Goal: Information Seeking & Learning: Check status

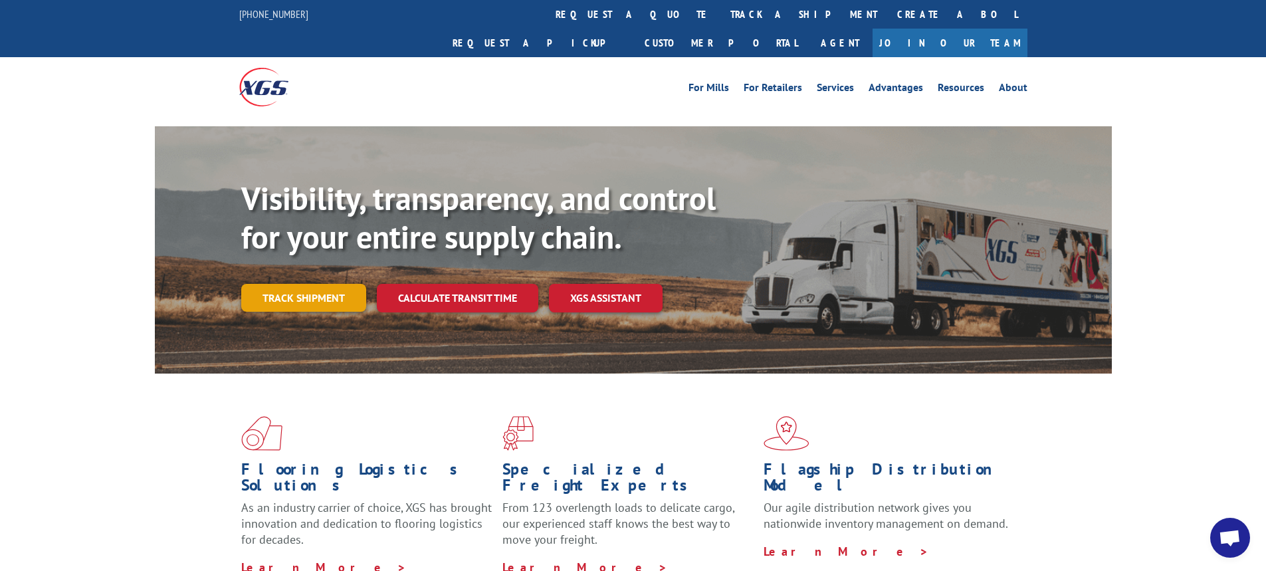
click at [344, 284] on link "Track shipment" at bounding box center [303, 298] width 125 height 28
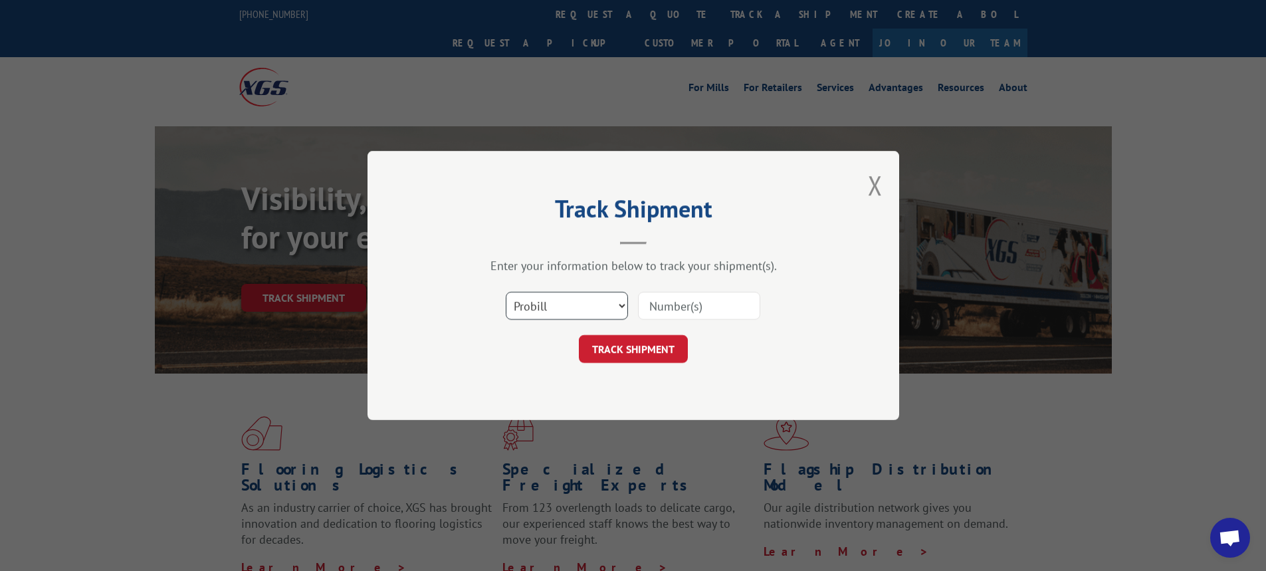
click at [620, 303] on select "Select category... Probill BOL PO" at bounding box center [567, 306] width 122 height 28
click at [623, 306] on select "Select category... Probill BOL PO" at bounding box center [567, 306] width 122 height 28
click at [620, 304] on select "Select category... Probill BOL PO" at bounding box center [567, 306] width 122 height 28
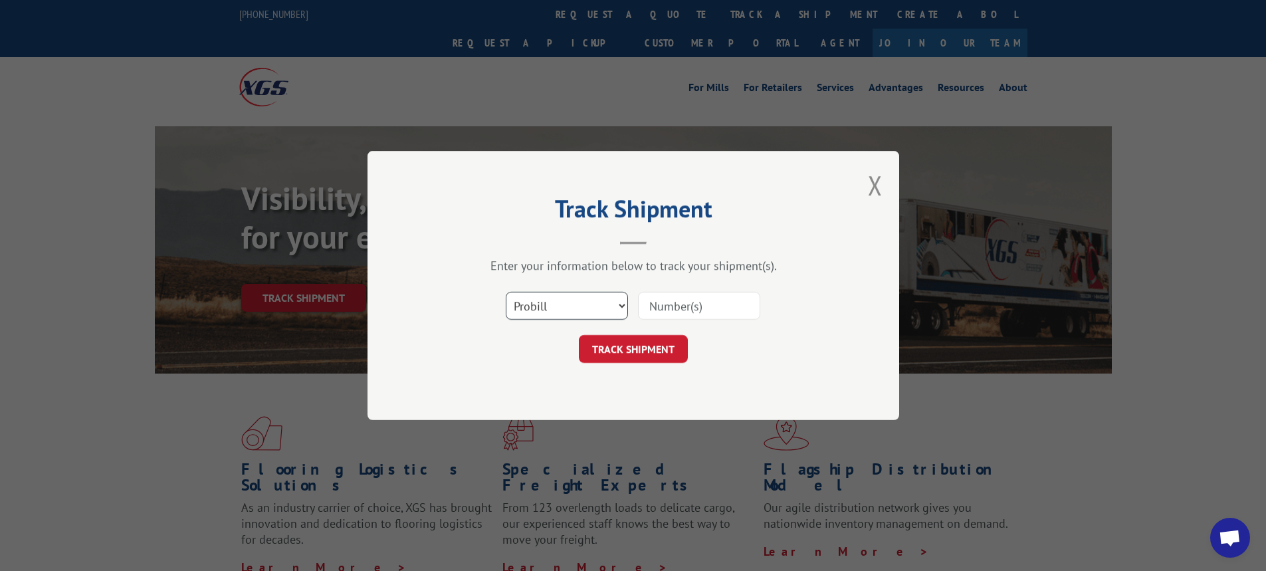
select select "bol"
click at [506, 292] on select "Select category... Probill BOL PO" at bounding box center [567, 306] width 122 height 28
click at [553, 368] on div "Track Shipment Enter your information below to track your shipment(s). Select c…" at bounding box center [633, 285] width 532 height 269
click at [647, 303] on input at bounding box center [699, 306] width 122 height 28
paste input "6025954"
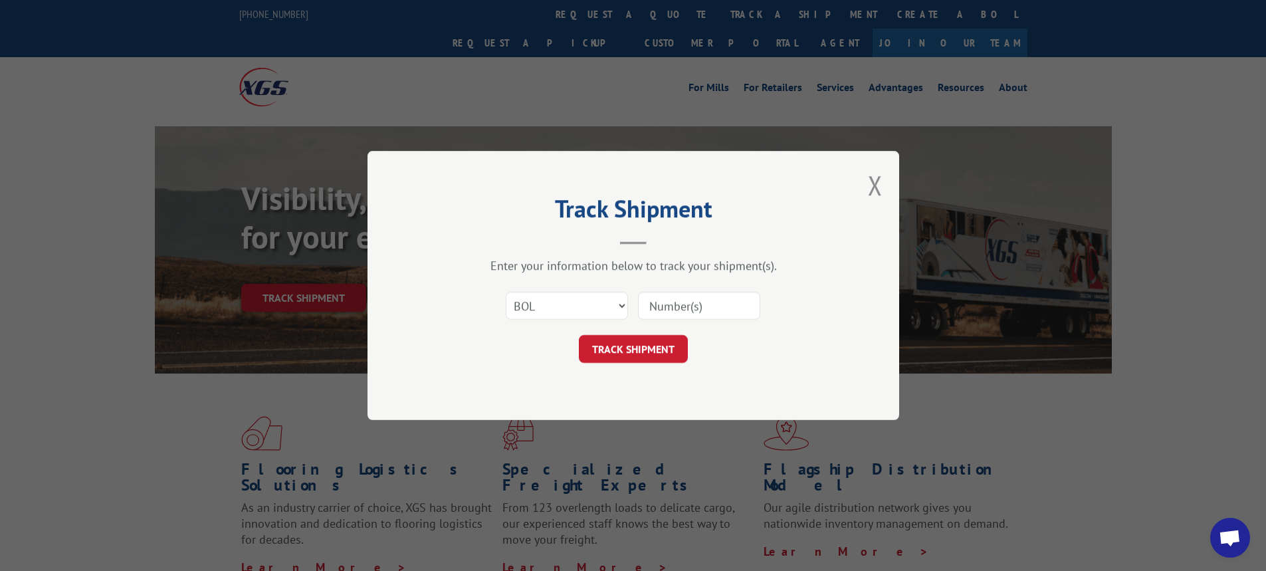
type input "6025954"
click button "TRACK SHIPMENT" at bounding box center [633, 349] width 109 height 28
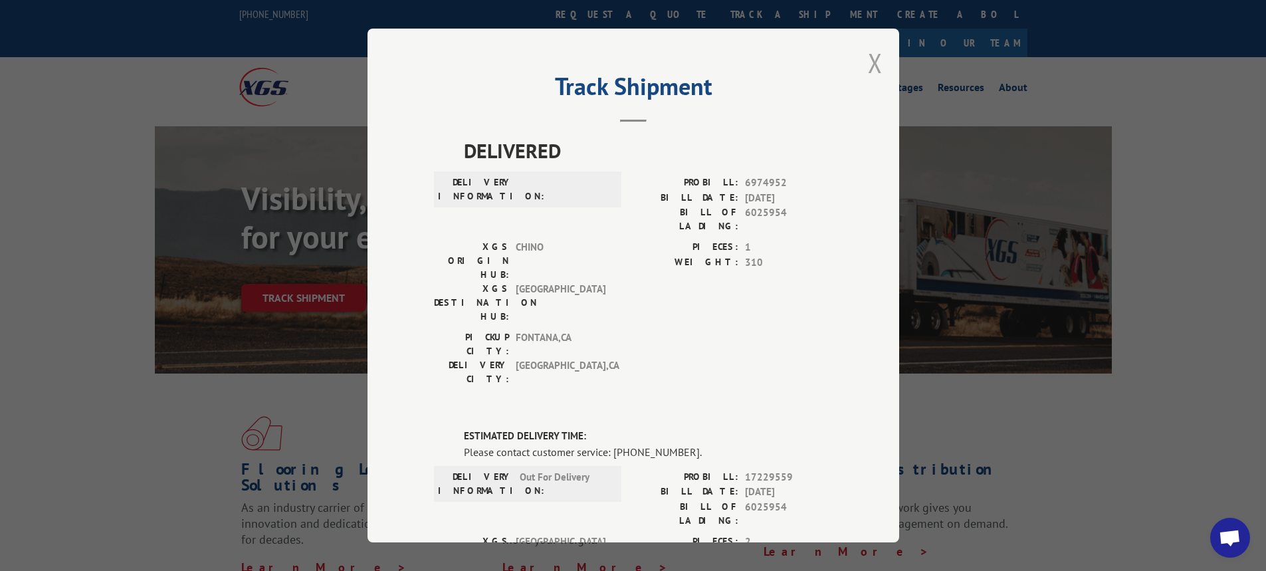
click at [871, 54] on button "Close modal" at bounding box center [875, 62] width 15 height 35
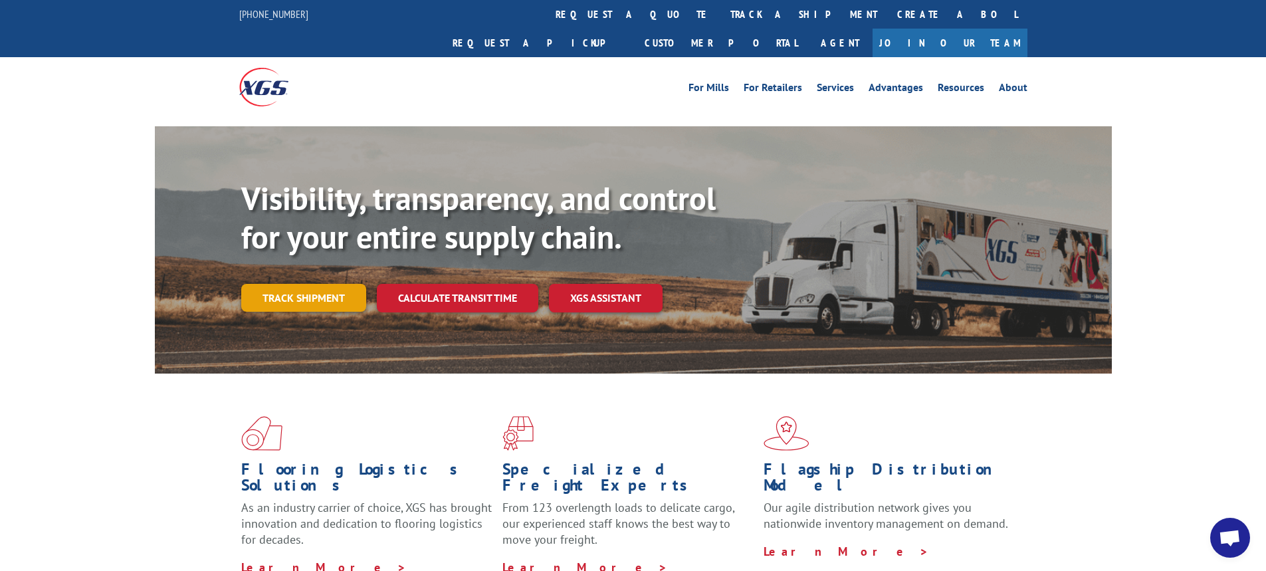
click at [290, 284] on link "Track shipment" at bounding box center [303, 298] width 125 height 28
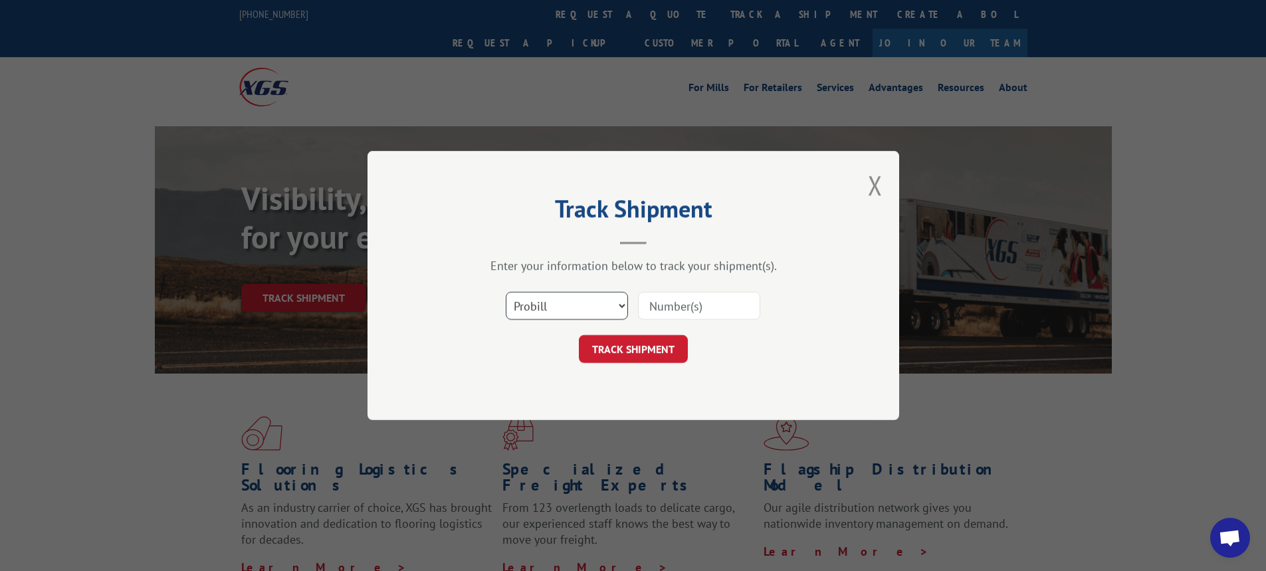
drag, startPoint x: 623, startPoint y: 306, endPoint x: 617, endPoint y: 314, distance: 9.4
click at [623, 306] on select "Select category... Probill BOL PO" at bounding box center [567, 306] width 122 height 28
select select "bol"
click at [506, 292] on select "Select category... Probill BOL PO" at bounding box center [567, 306] width 122 height 28
click at [698, 302] on input at bounding box center [699, 306] width 122 height 28
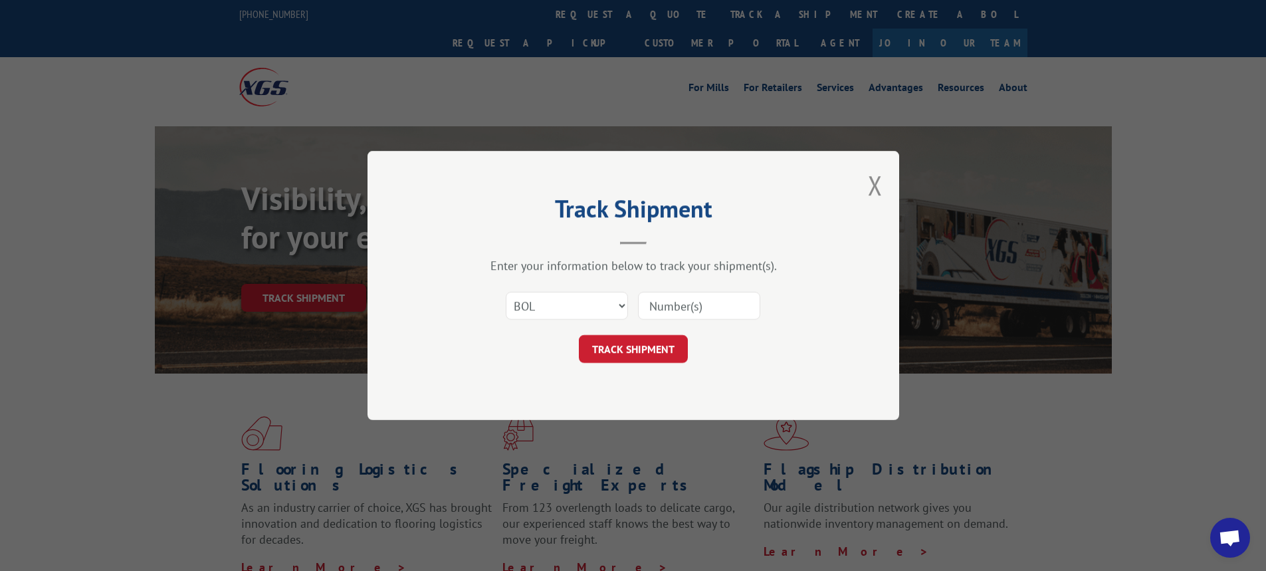
paste input "6025954"
type input "6025954"
click at [645, 349] on button "TRACK SHIPMENT" at bounding box center [633, 349] width 109 height 28
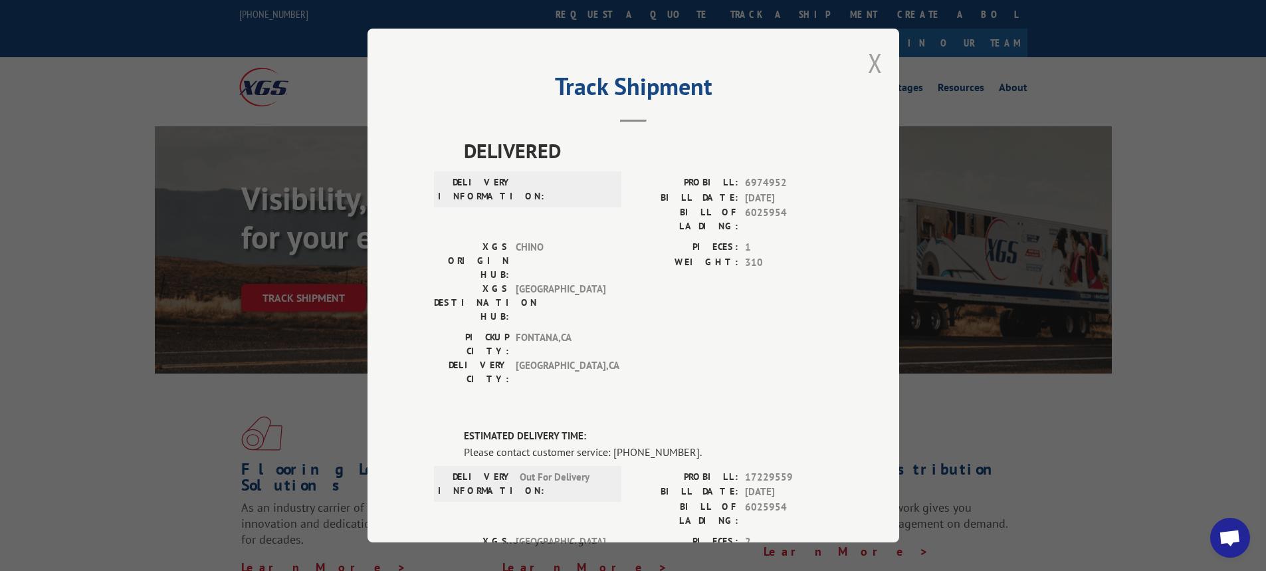
click at [870, 66] on button "Close modal" at bounding box center [875, 62] width 15 height 35
